Goal: Communication & Community: Share content

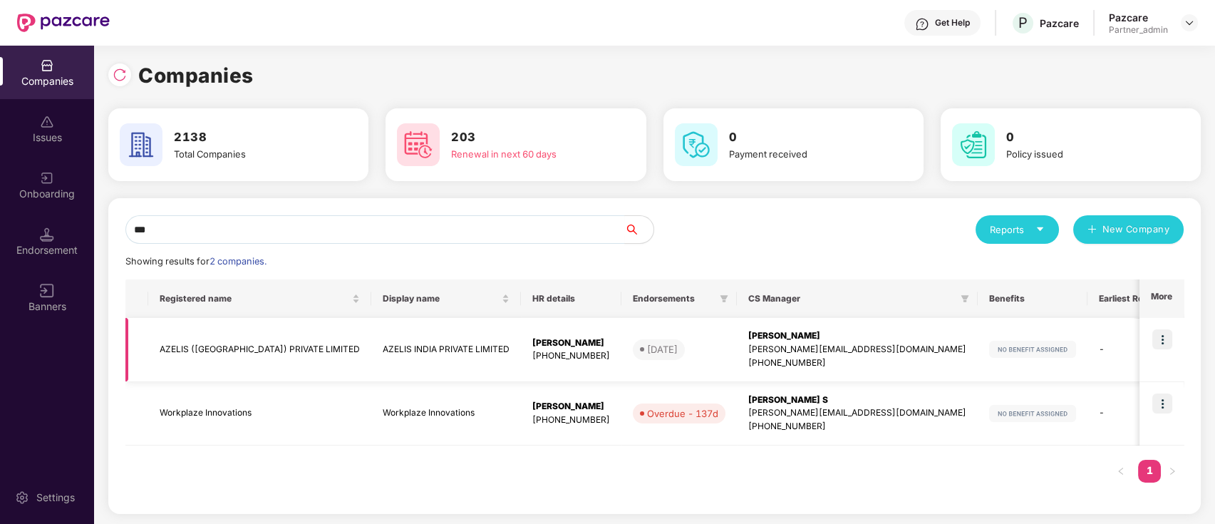
type input "***"
click at [1158, 336] on img at bounding box center [1162, 339] width 20 height 20
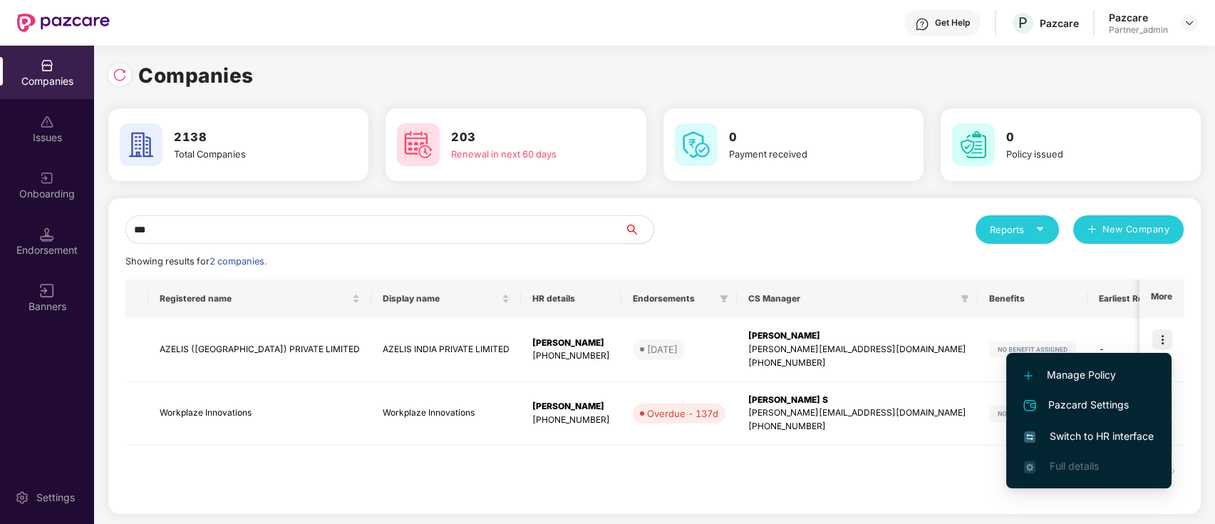
click at [1104, 429] on span "Switch to HR interface" at bounding box center [1089, 436] width 130 height 16
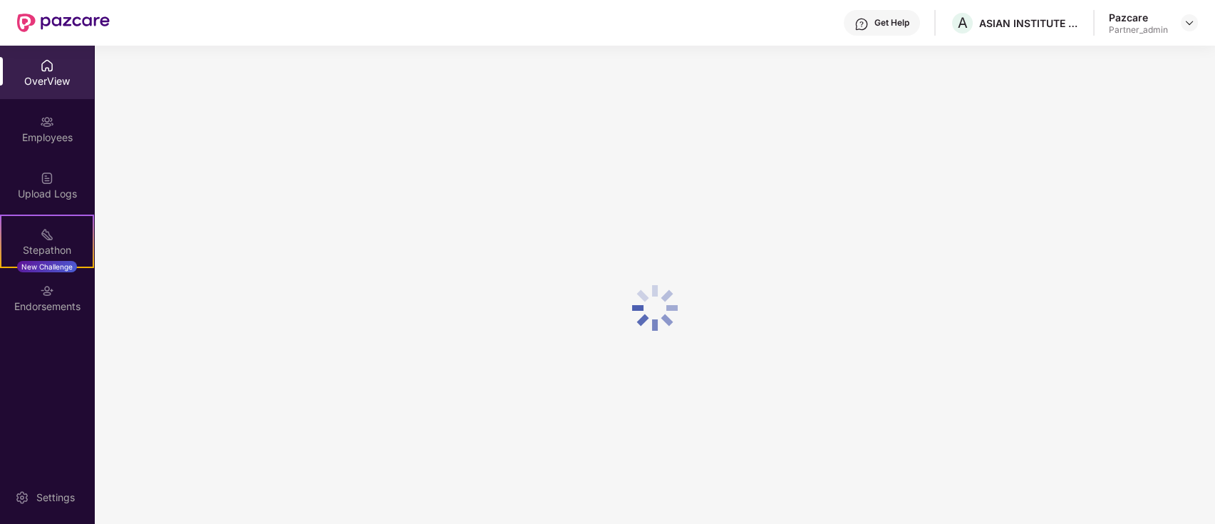
click at [41, 83] on div "OverView" at bounding box center [47, 81] width 94 height 14
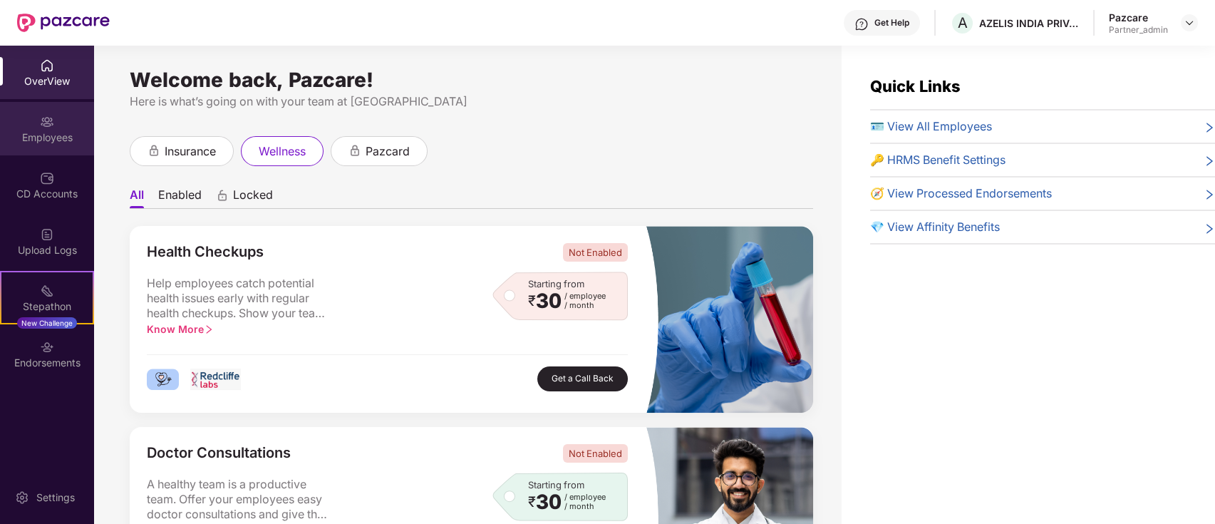
click at [63, 136] on div "Employees" at bounding box center [47, 137] width 94 height 14
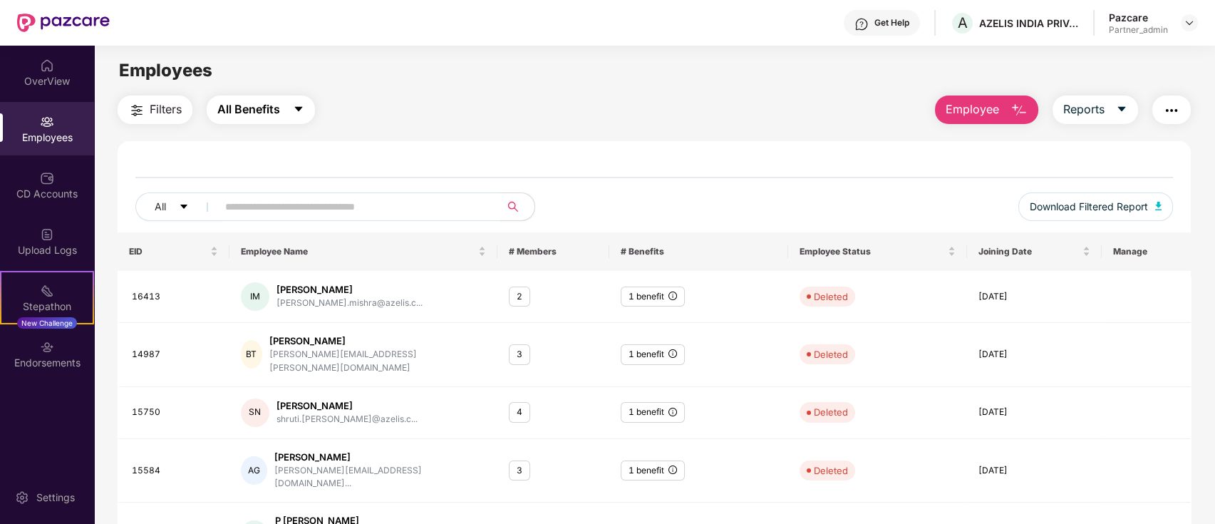
click at [243, 113] on span "All Benefits" at bounding box center [248, 109] width 63 height 18
click at [406, 117] on div "Filters All Benefits Employee Reports" at bounding box center [655, 109] width 1074 height 28
click at [38, 76] on div "OverView" at bounding box center [47, 81] width 94 height 14
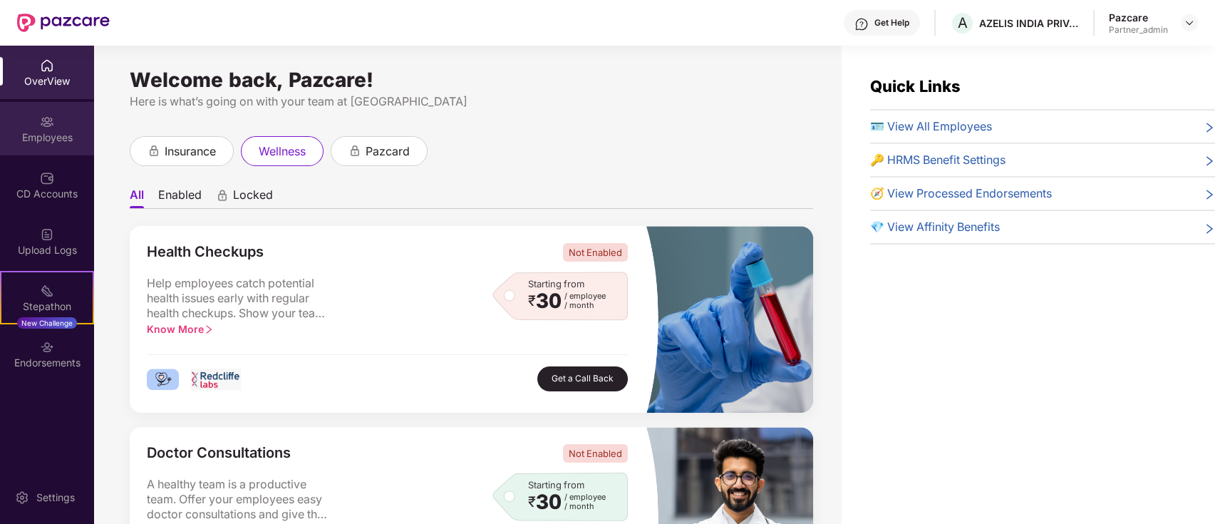
click at [41, 139] on div "Employees" at bounding box center [47, 137] width 94 height 14
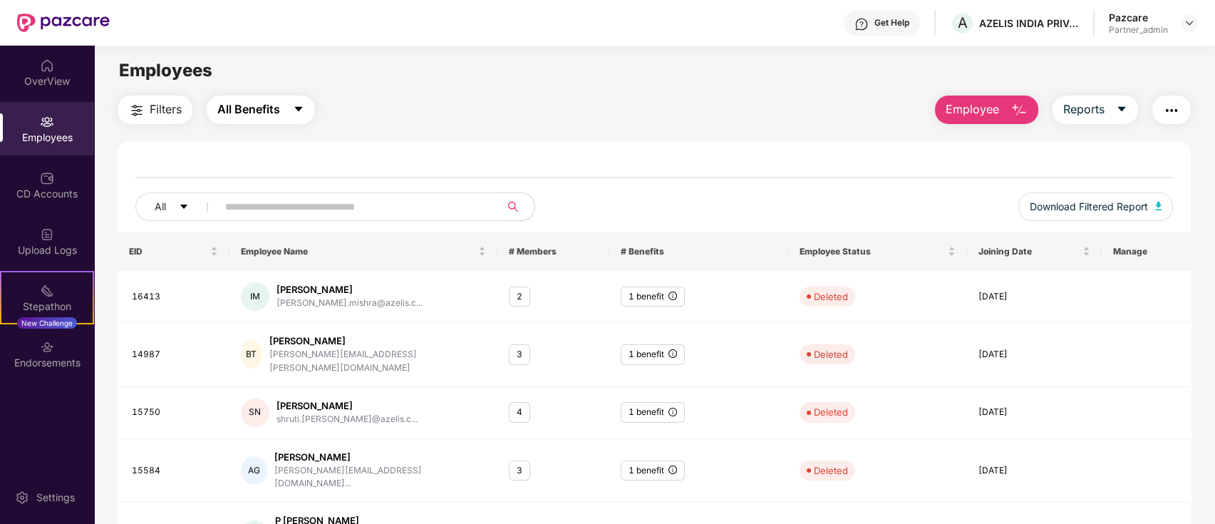
click at [289, 115] on button "All Benefits" at bounding box center [261, 109] width 108 height 28
click at [450, 130] on div "Filters All Benefits Employee Reports All Download Filtered Report EID Employee…" at bounding box center [655, 504] width 1074 height 818
click at [1173, 117] on img "button" at bounding box center [1171, 110] width 17 height 17
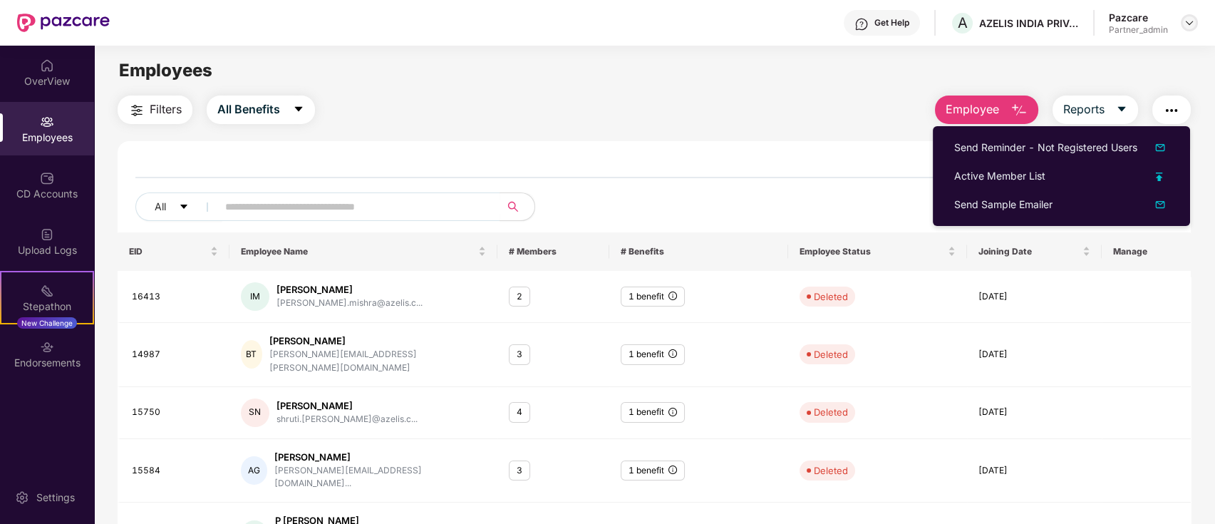
click at [1190, 25] on img at bounding box center [1188, 22] width 11 height 11
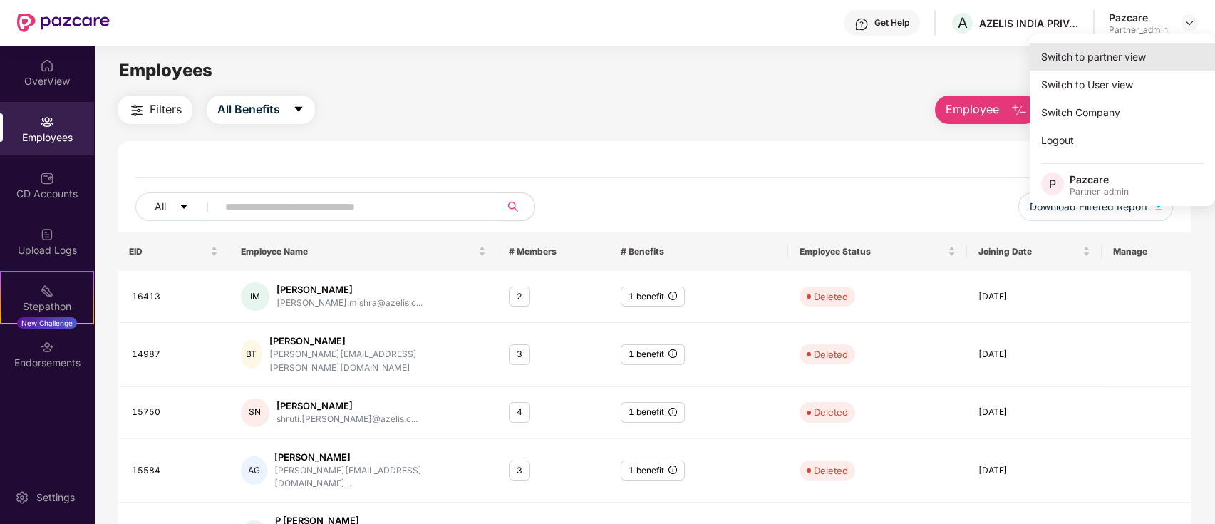
click at [1164, 51] on div "Switch to partner view" at bounding box center [1121, 57] width 185 height 28
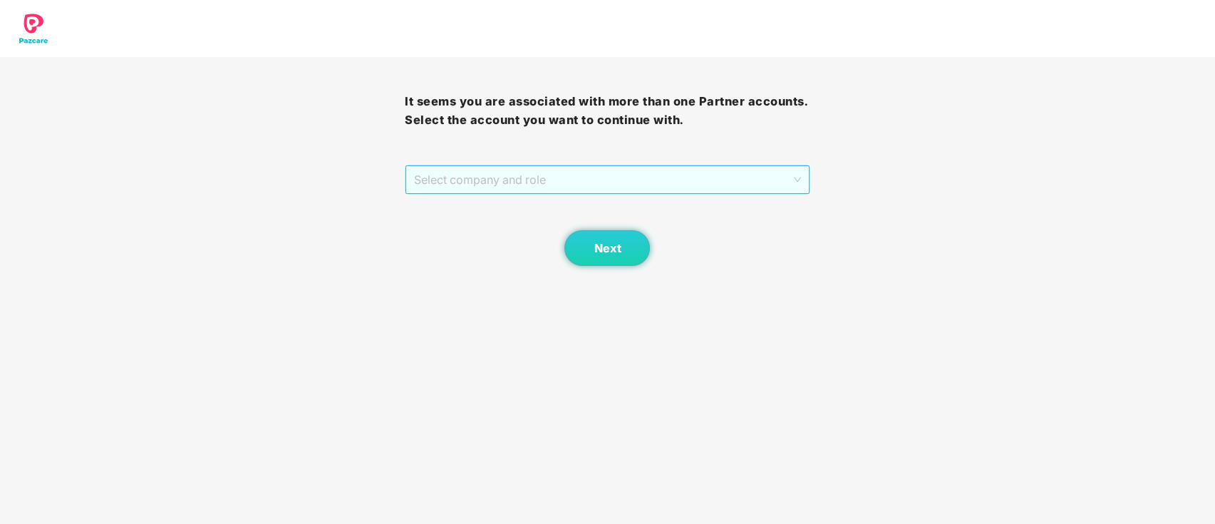
click at [766, 177] on span "Select company and role" at bounding box center [607, 179] width 386 height 27
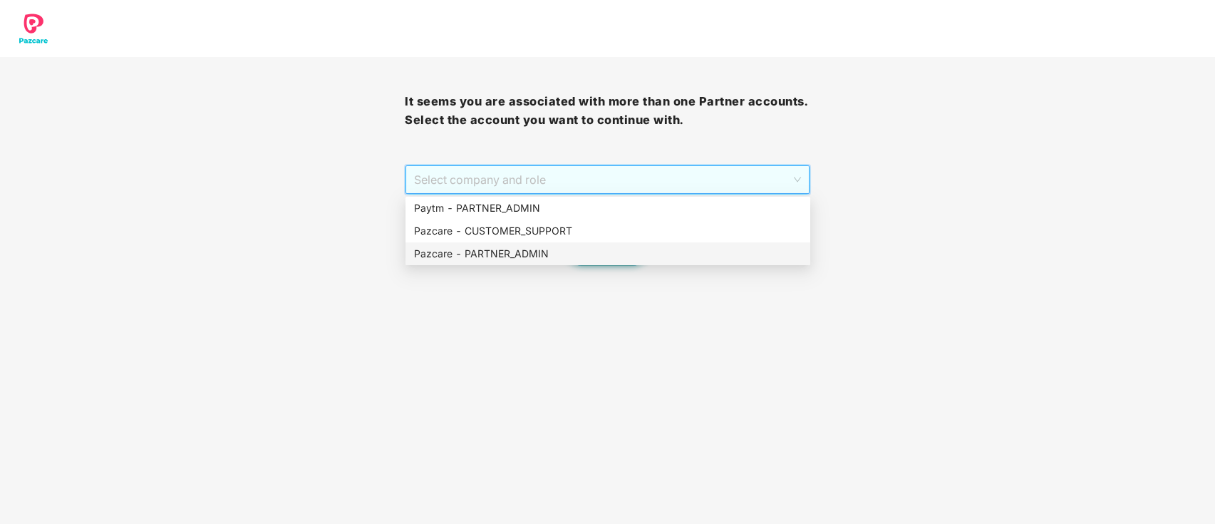
click at [586, 259] on div "Pazcare - PARTNER_ADMIN" at bounding box center [608, 254] width 388 height 16
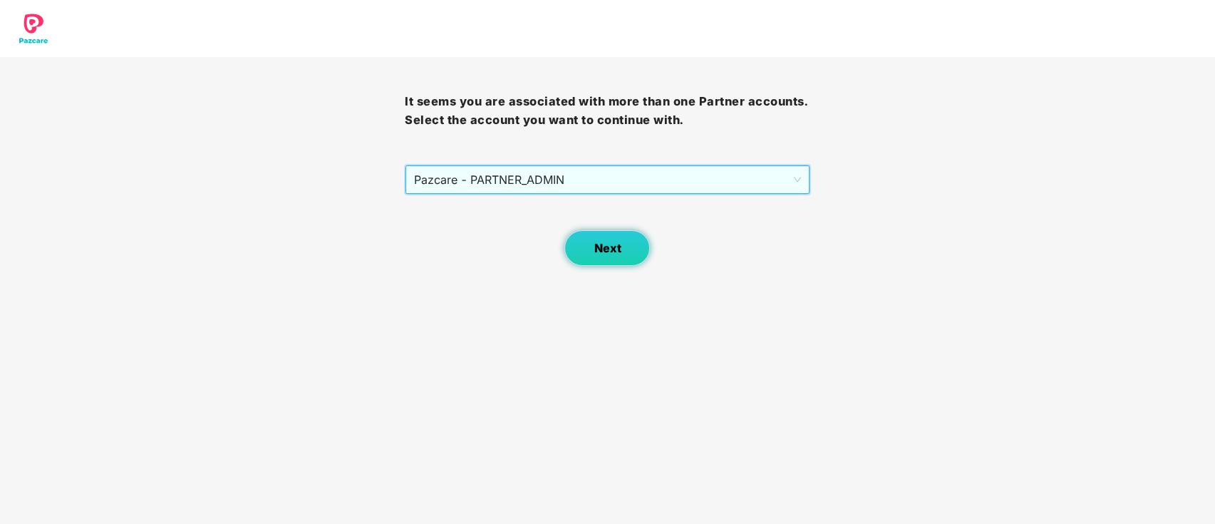
click at [633, 242] on button "Next" at bounding box center [606, 248] width 85 height 36
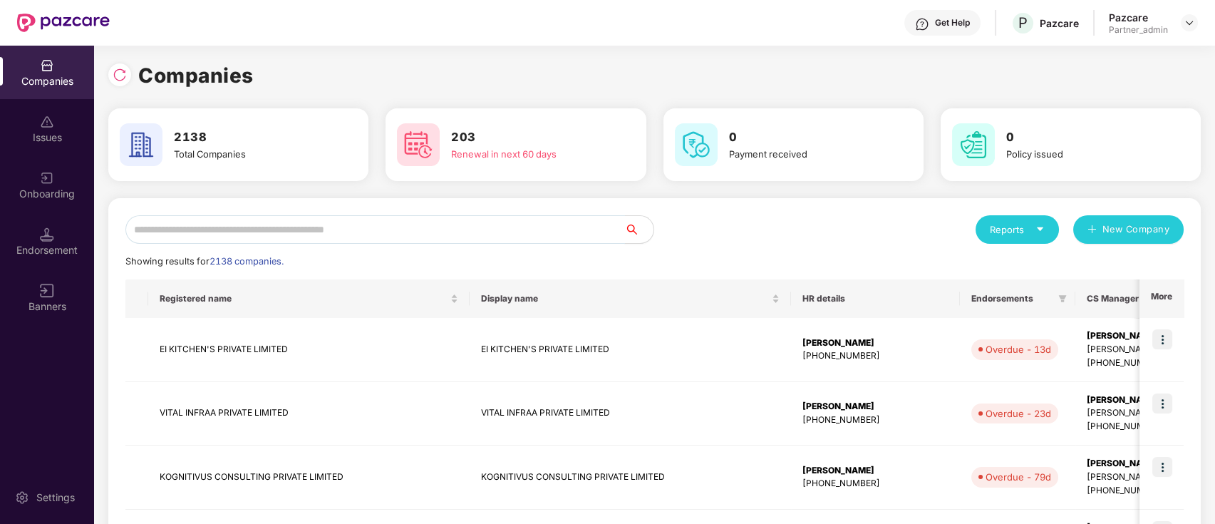
click at [547, 237] on input "text" at bounding box center [374, 229] width 499 height 28
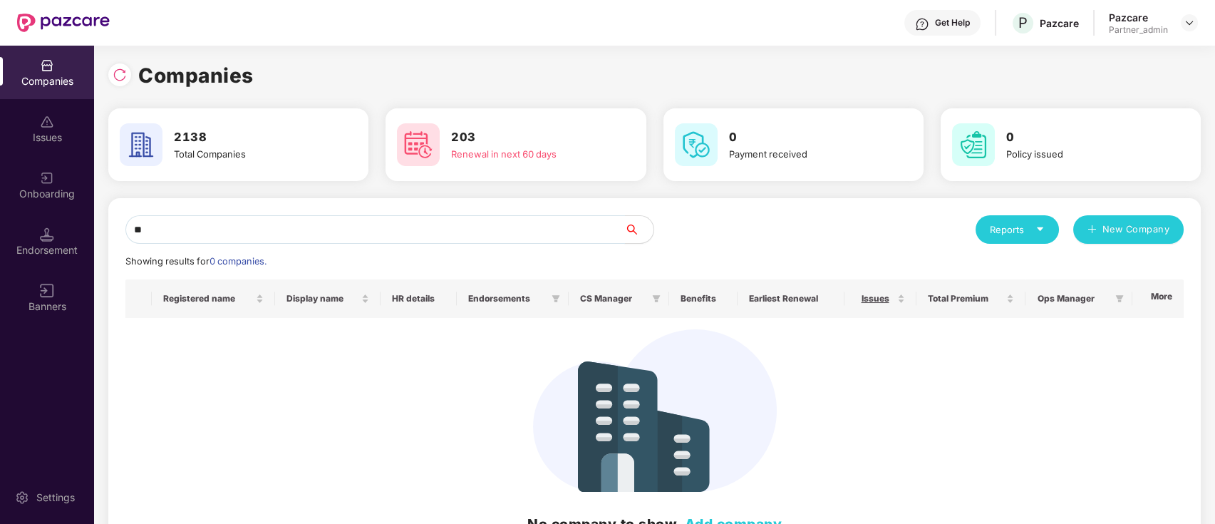
type input "*"
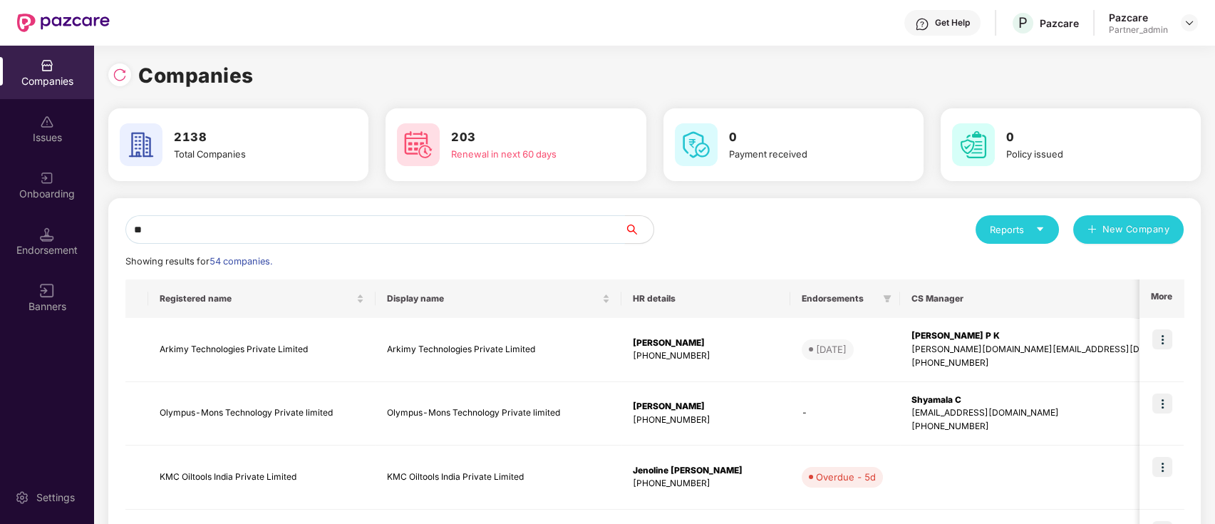
type input "*"
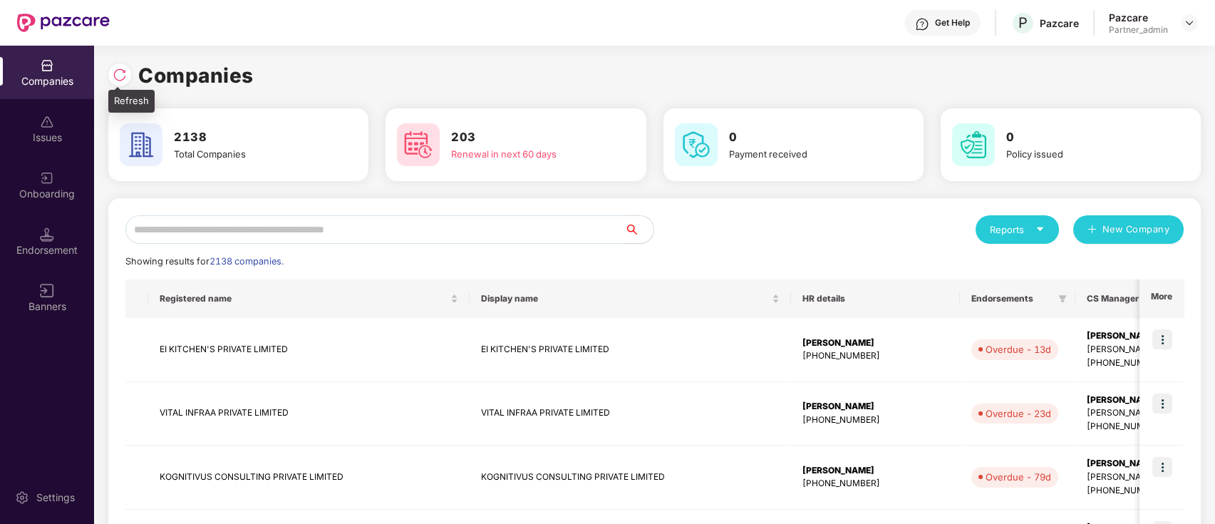
click at [115, 82] on div at bounding box center [119, 74] width 23 height 23
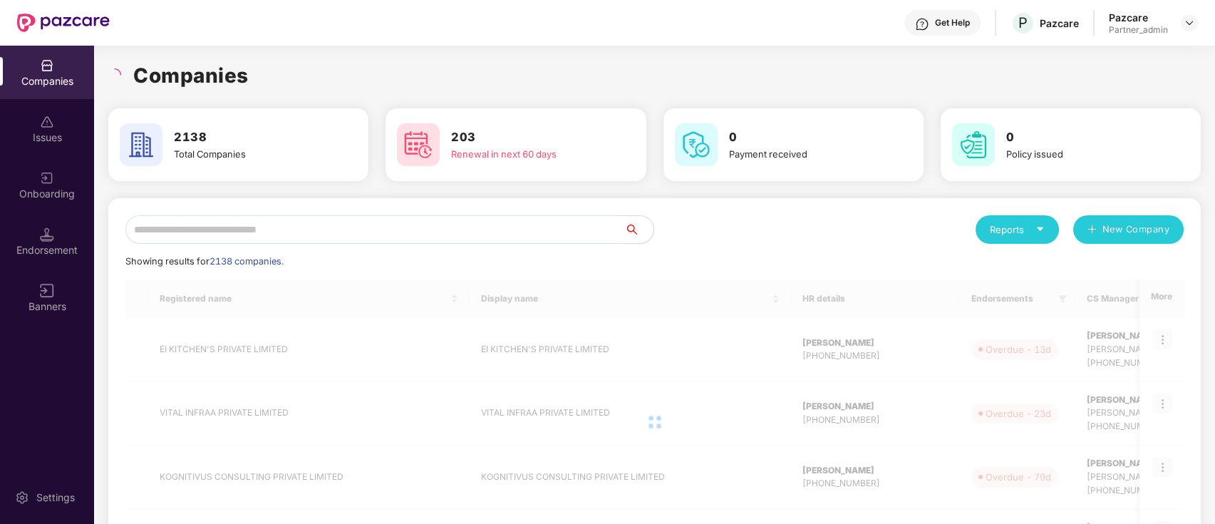
click at [227, 226] on input "text" at bounding box center [374, 229] width 499 height 28
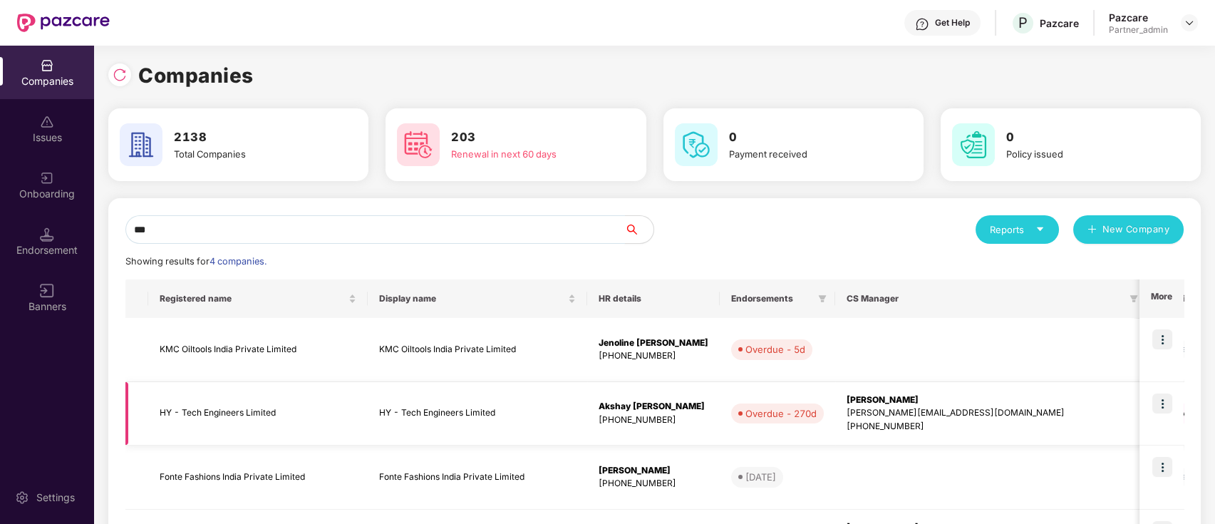
type input "**"
click at [1168, 409] on img at bounding box center [1162, 403] width 20 height 20
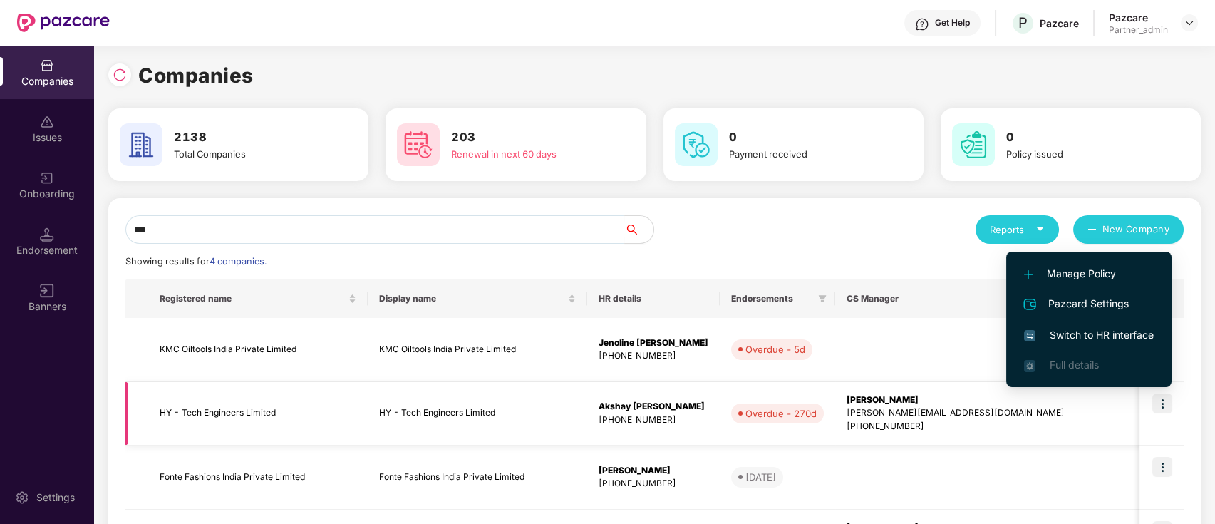
click at [1163, 398] on img at bounding box center [1162, 403] width 20 height 20
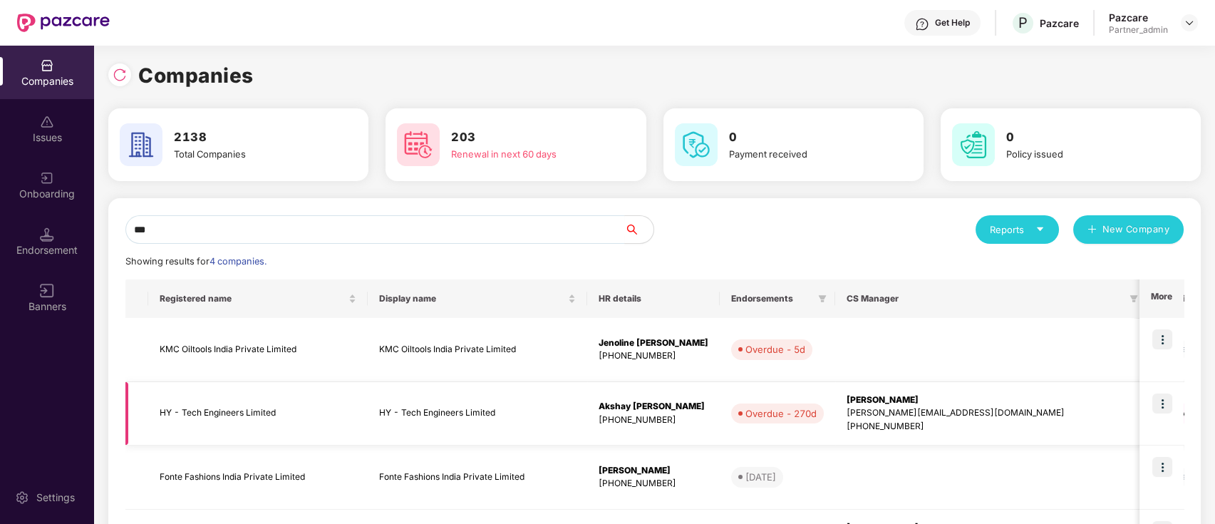
click at [1163, 398] on img at bounding box center [1162, 403] width 20 height 20
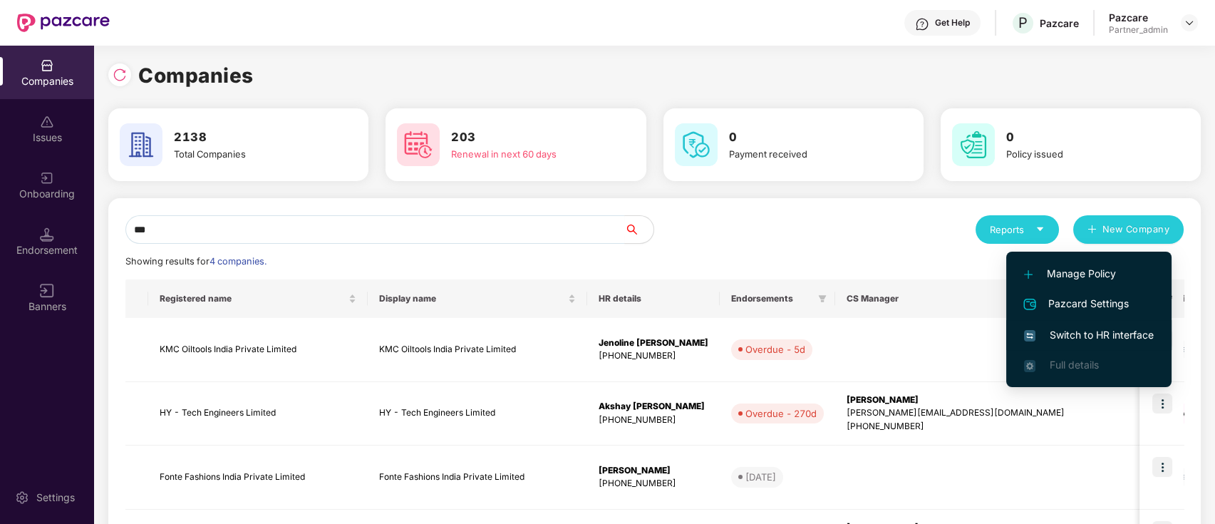
click at [1138, 326] on li "Switch to HR interface" at bounding box center [1088, 335] width 165 height 30
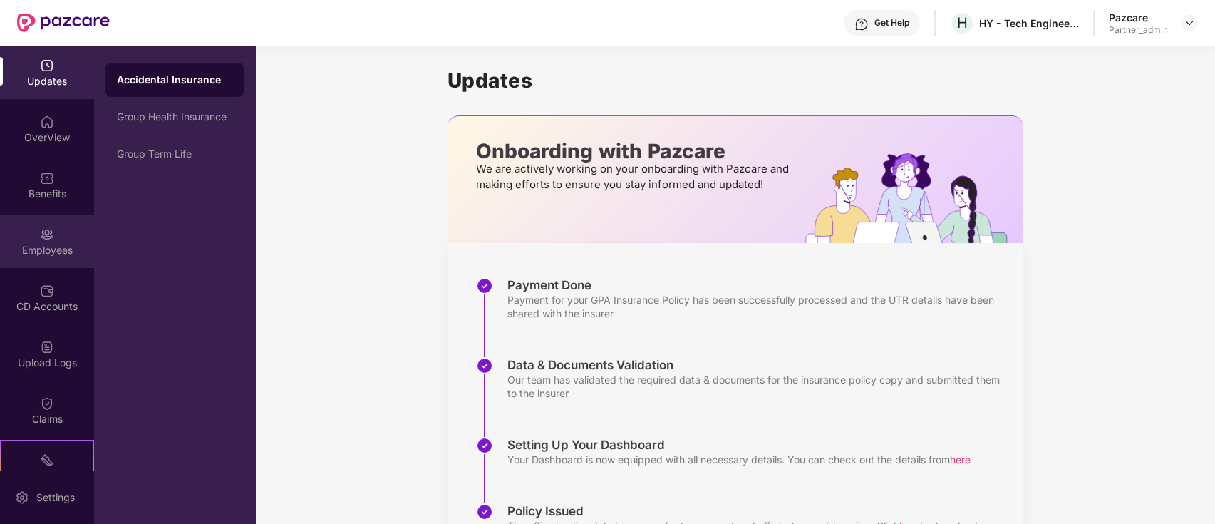
click at [49, 259] on div "Employees" at bounding box center [47, 240] width 94 height 53
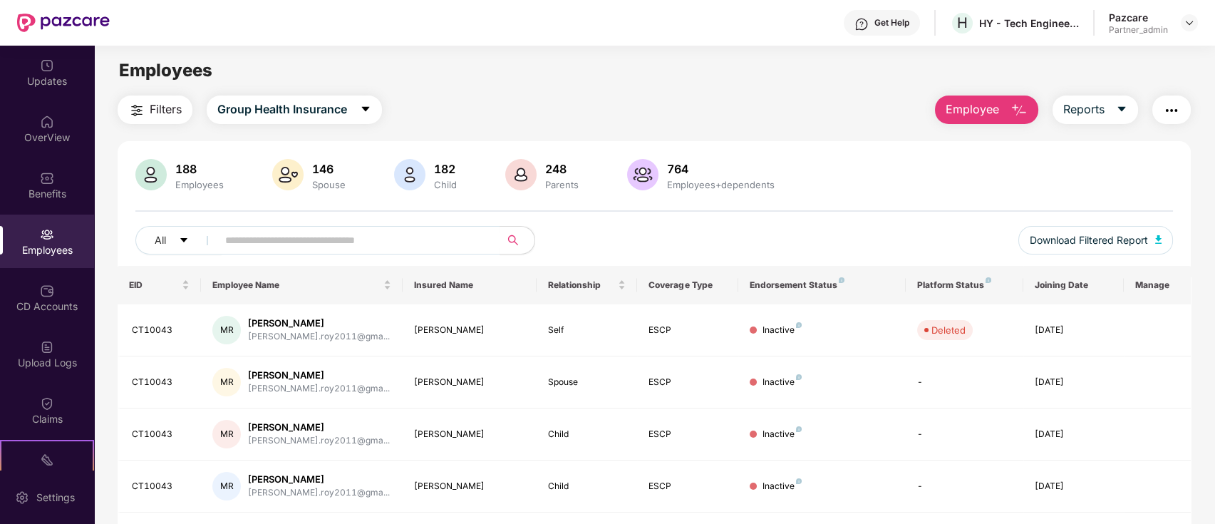
drag, startPoint x: 1171, startPoint y: 105, endPoint x: 1174, endPoint y: 271, distance: 165.3
click at [1171, 105] on img "button" at bounding box center [1171, 110] width 17 height 17
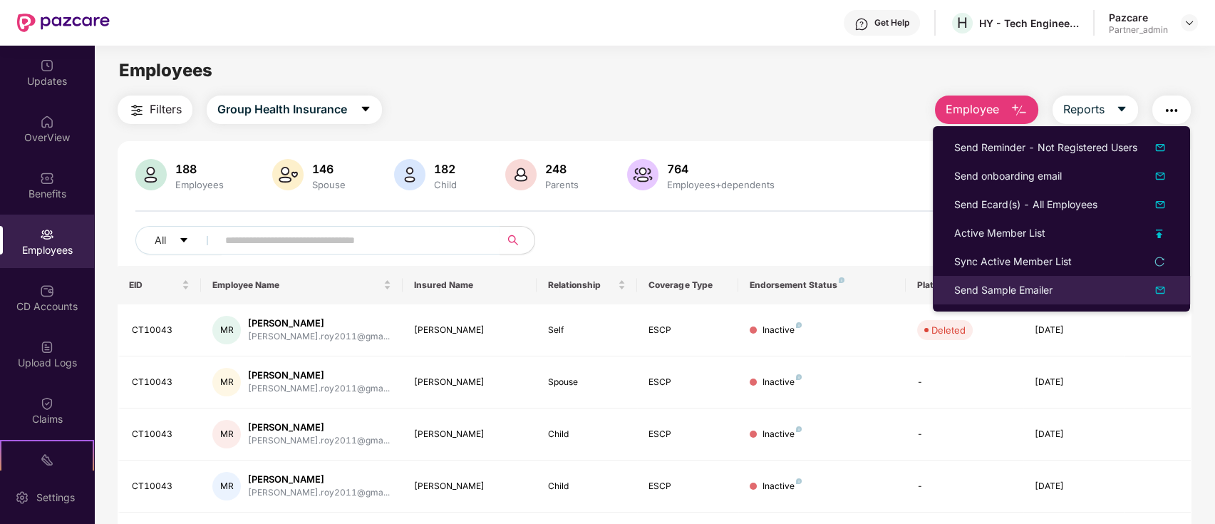
click at [1162, 288] on img at bounding box center [1159, 289] width 17 height 17
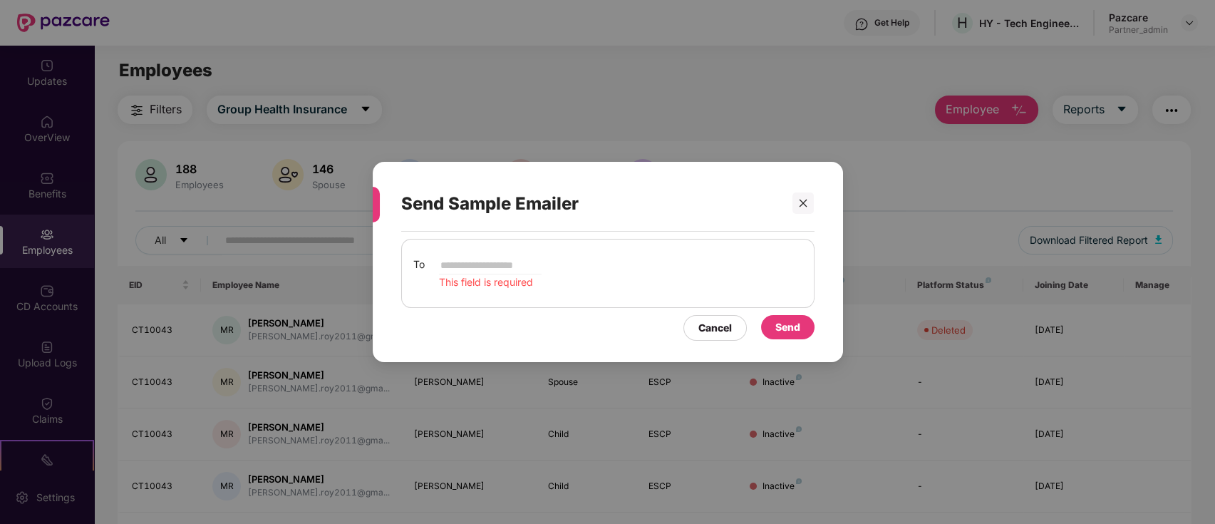
type input "**********"
paste input "**********"
type input "**********"
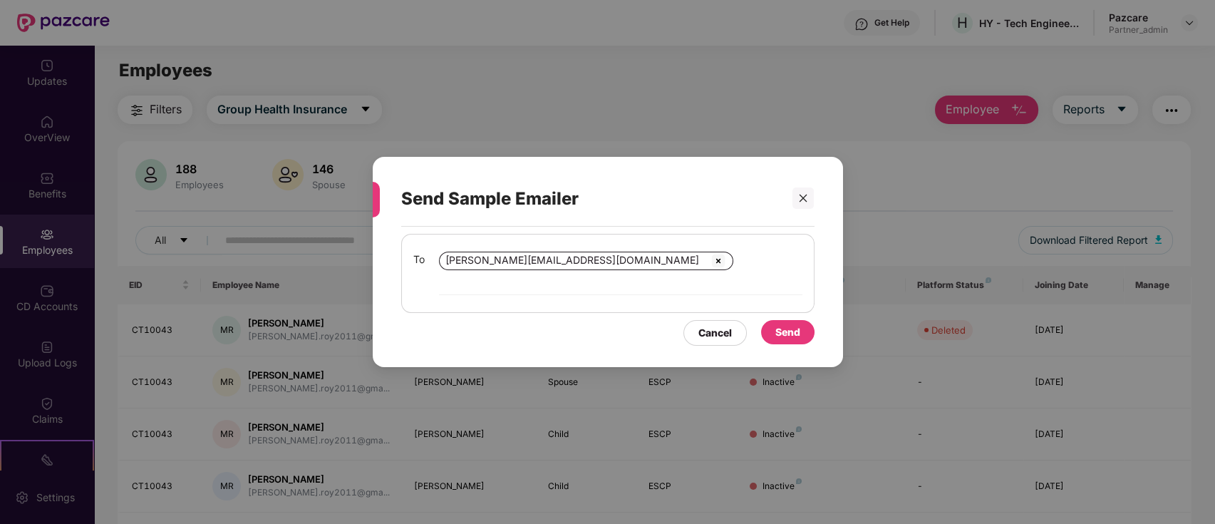
click at [770, 320] on div "Send" at bounding box center [787, 332] width 53 height 24
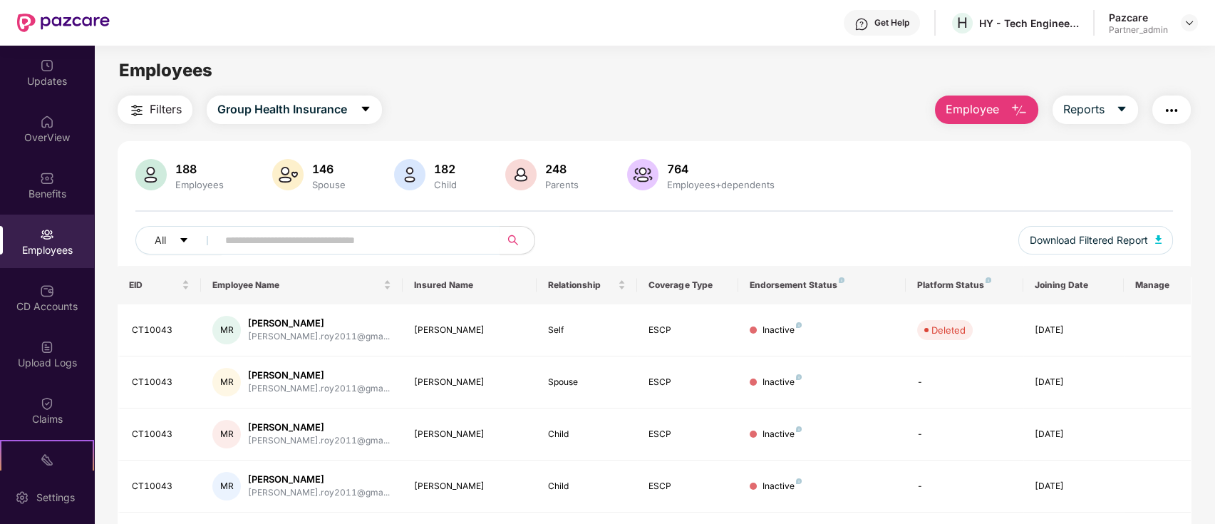
click at [1179, 105] on img "button" at bounding box center [1171, 110] width 17 height 17
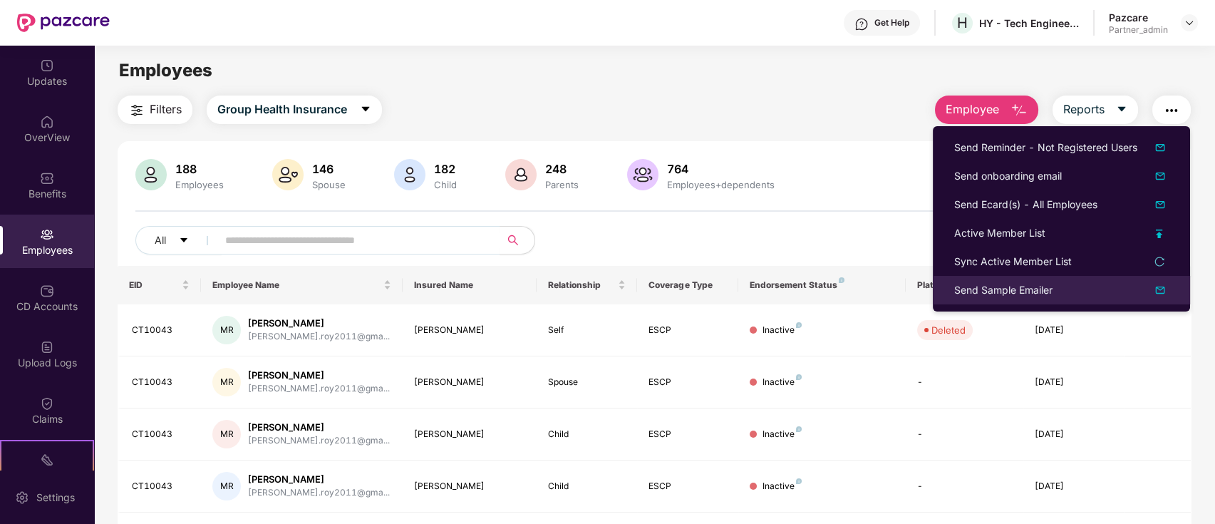
click at [1162, 291] on img at bounding box center [1159, 289] width 17 height 17
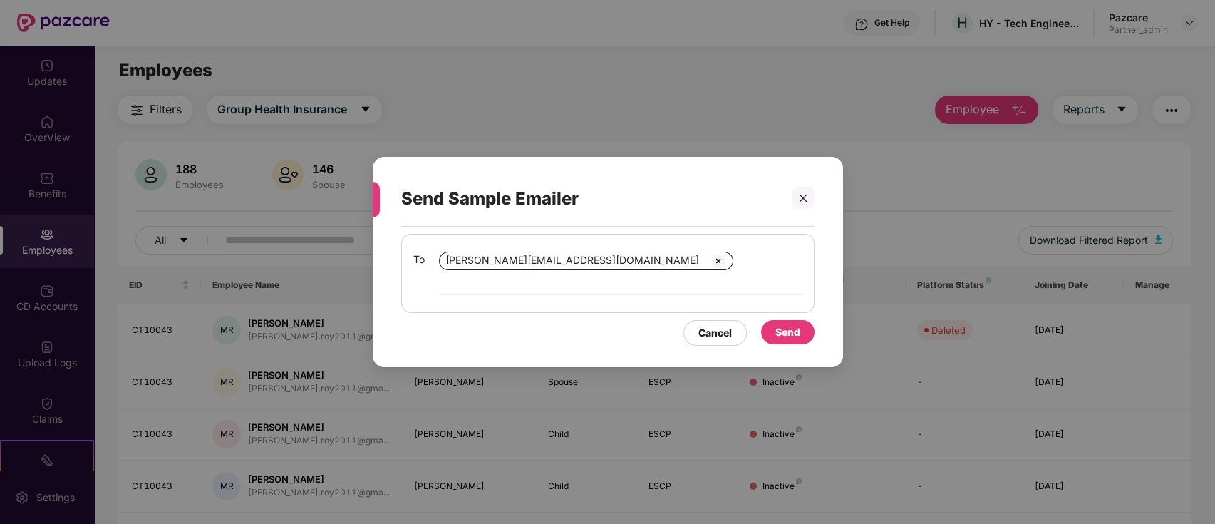
click at [779, 326] on div "Send" at bounding box center [787, 332] width 25 height 16
